Goal: Task Accomplishment & Management: Manage account settings

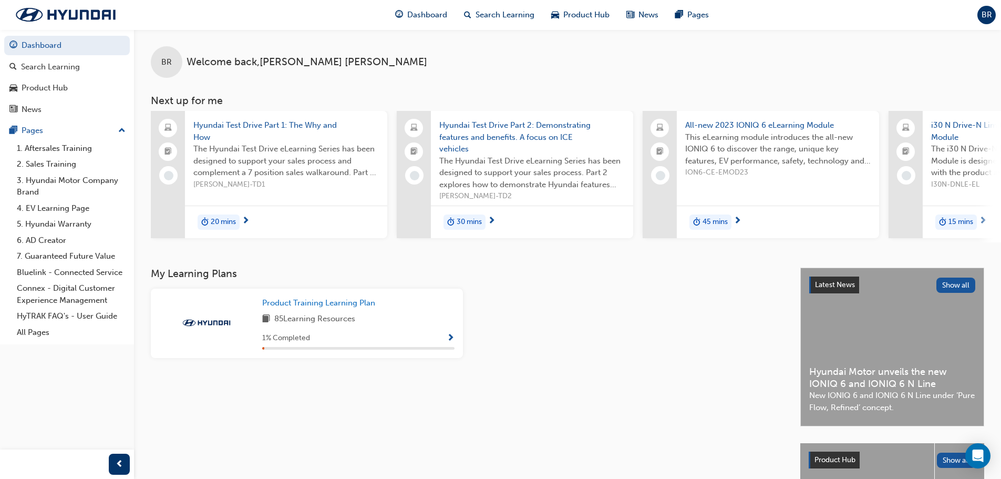
click at [986, 12] on span "BR" at bounding box center [986, 15] width 11 height 12
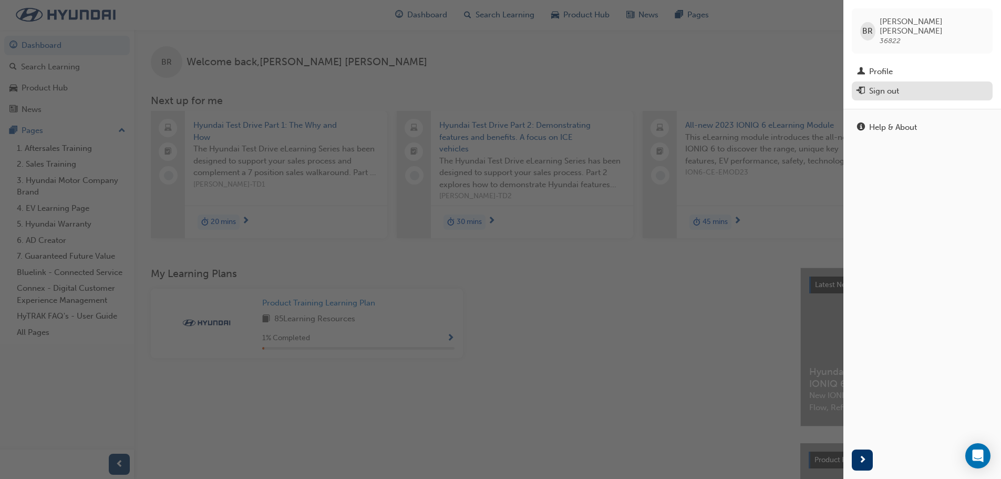
click at [887, 85] on div "Sign out" at bounding box center [884, 91] width 30 height 12
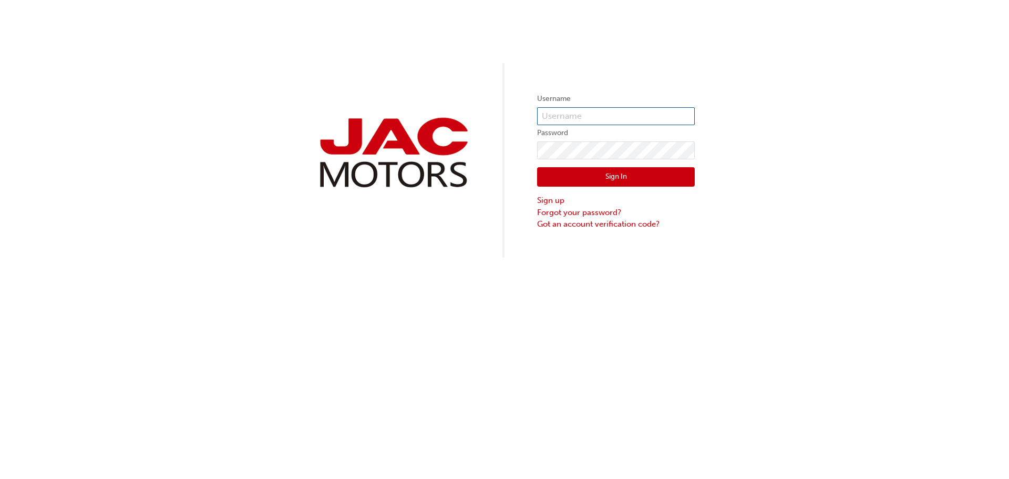
type input "[EMAIL_ADDRESS][DOMAIN_NAME]"
drag, startPoint x: 14, startPoint y: 97, endPoint x: 208, endPoint y: 76, distance: 194.5
click at [208, 76] on div "Username [EMAIL_ADDRESS][DOMAIN_NAME] Password Sign In Sign up Forgot your pass…" at bounding box center [504, 128] width 1009 height 257
